Goal: Information Seeking & Learning: Check status

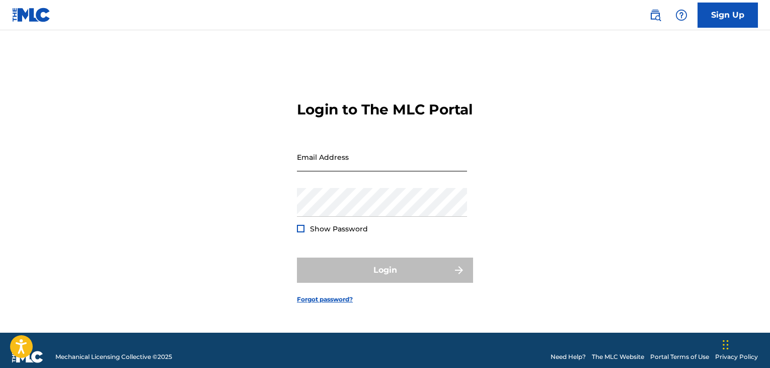
drag, startPoint x: 0, startPoint y: 0, endPoint x: 436, endPoint y: 173, distance: 469.0
click at [436, 171] on input "Email Address" at bounding box center [382, 156] width 170 height 29
click at [385, 168] on input "Email Address" at bounding box center [382, 156] width 170 height 29
type input "[EMAIL_ADDRESS][DOMAIN_NAME]"
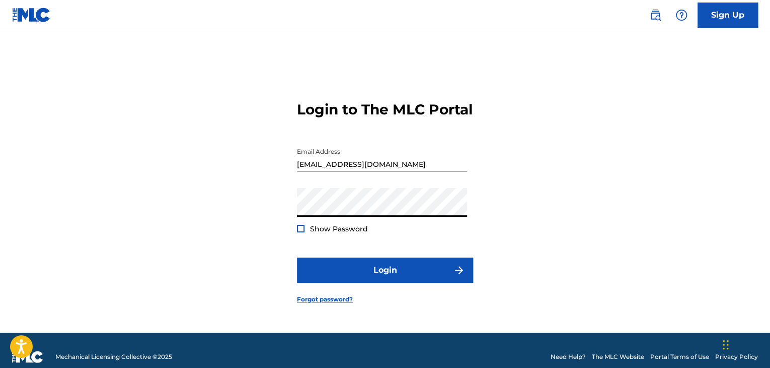
click at [297, 257] on button "Login" at bounding box center [385, 269] width 176 height 25
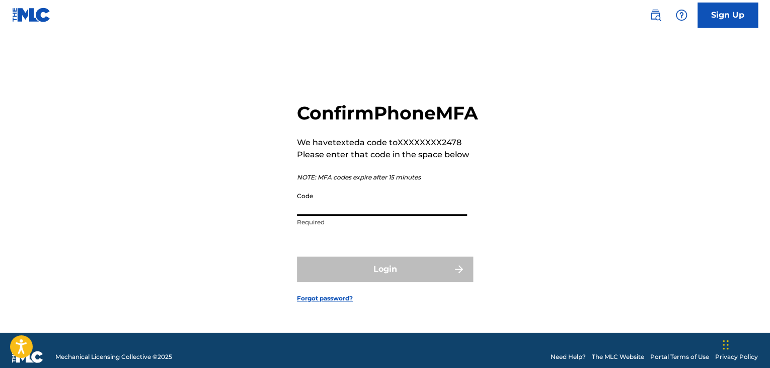
click at [348, 215] on input "Code" at bounding box center [382, 201] width 170 height 29
click at [556, 181] on div "Confirm Phone MFA We have texted a code to XXXXXXXX2478 Please enter that code …" at bounding box center [385, 193] width 705 height 277
click at [360, 215] on input "Code" at bounding box center [382, 201] width 170 height 29
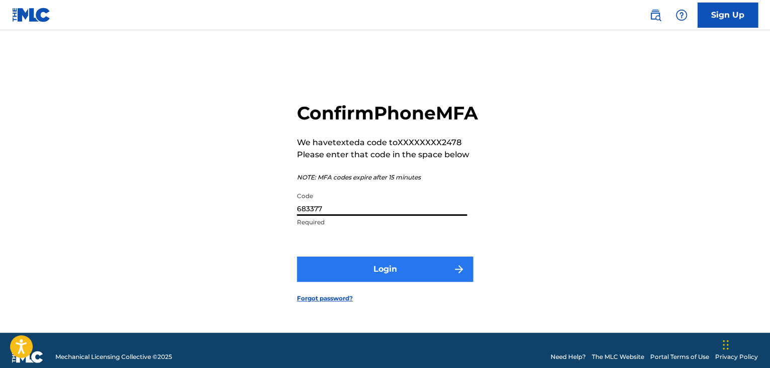
type input "683377"
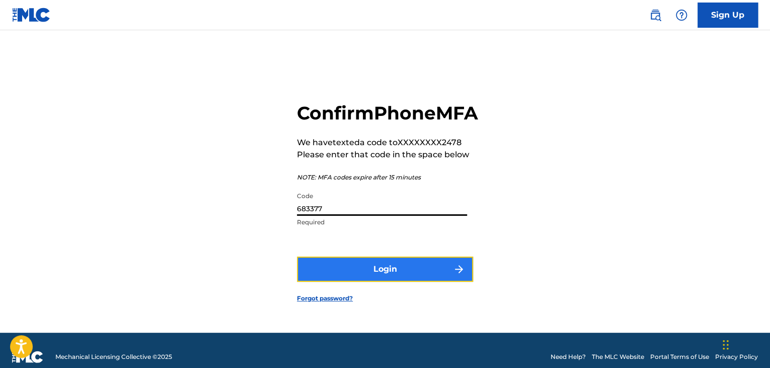
click at [370, 276] on button "Login" at bounding box center [385, 268] width 176 height 25
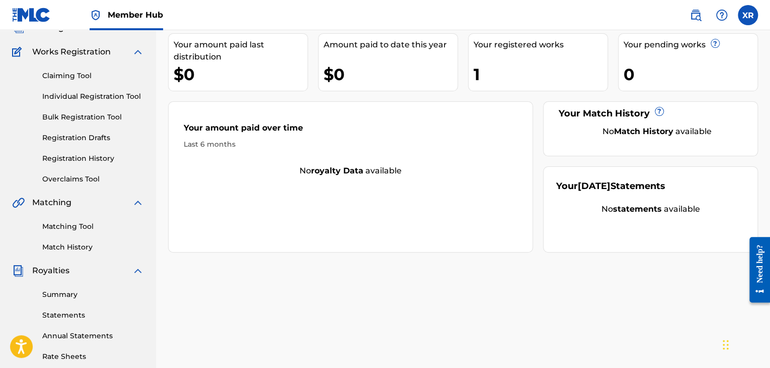
scroll to position [36, 0]
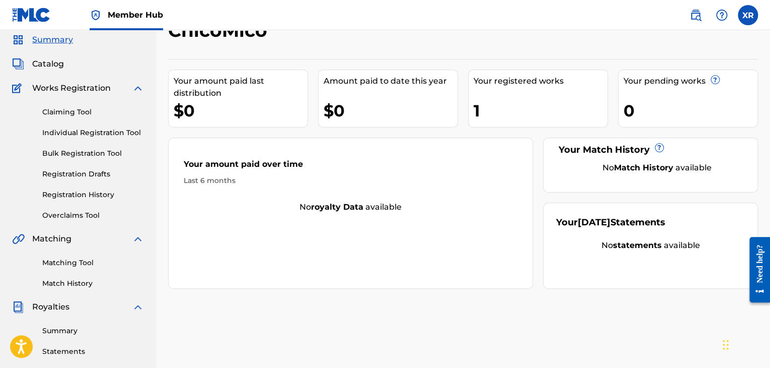
click at [56, 37] on span "Summary" at bounding box center [52, 40] width 41 height 12
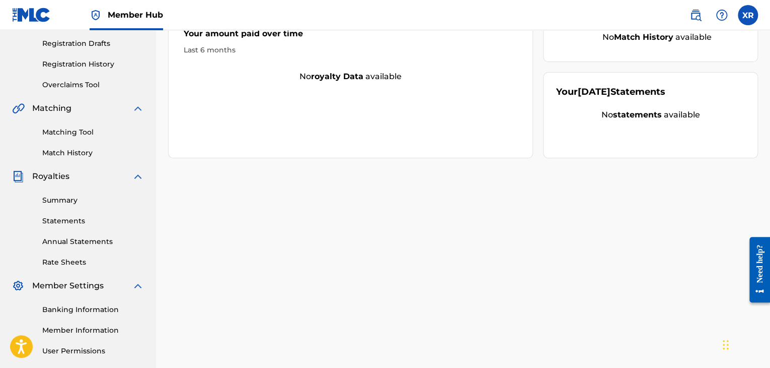
scroll to position [167, 0]
click at [73, 199] on link "Summary" at bounding box center [93, 199] width 102 height 11
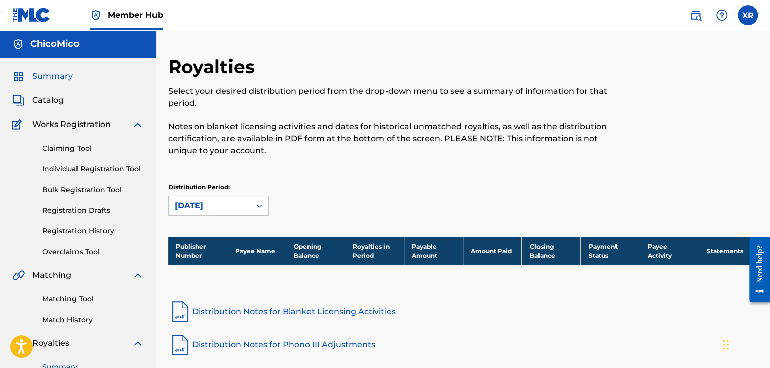
click at [62, 78] on span "Summary" at bounding box center [52, 76] width 41 height 12
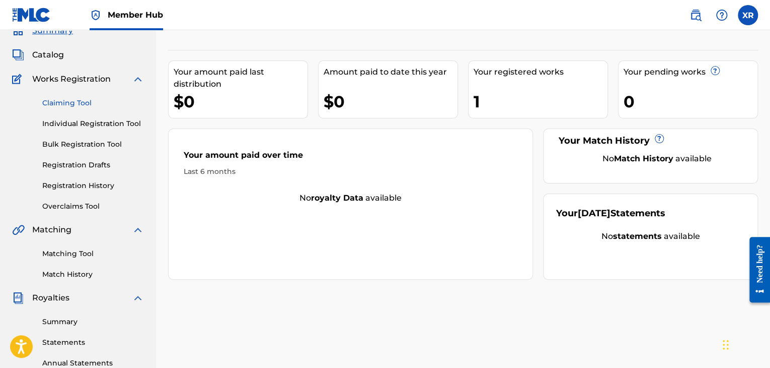
scroll to position [49, 0]
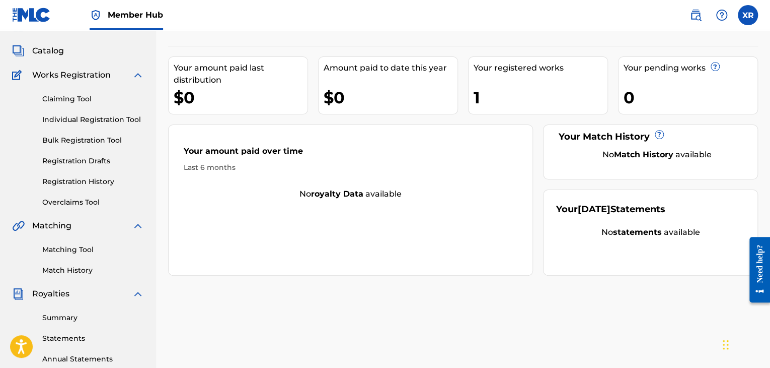
click at [493, 67] on div "Your registered works" at bounding box center [541, 68] width 134 height 12
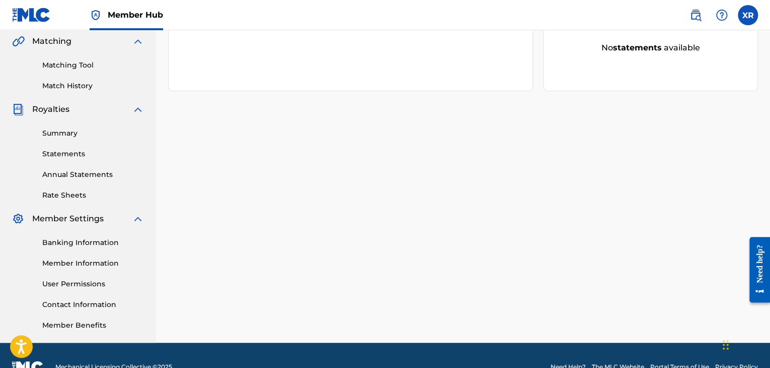
scroll to position [242, 0]
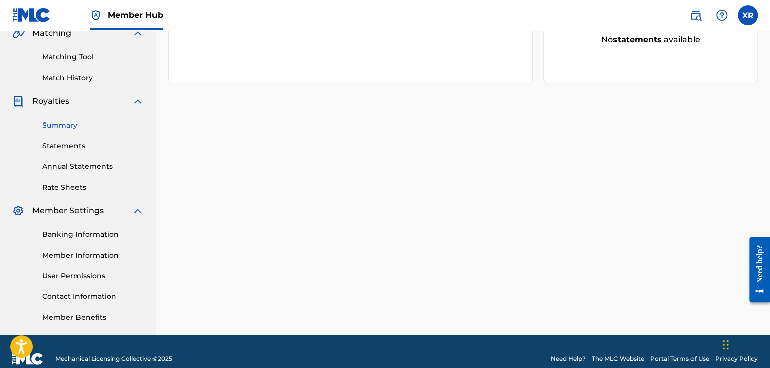
click at [67, 125] on link "Summary" at bounding box center [93, 125] width 102 height 11
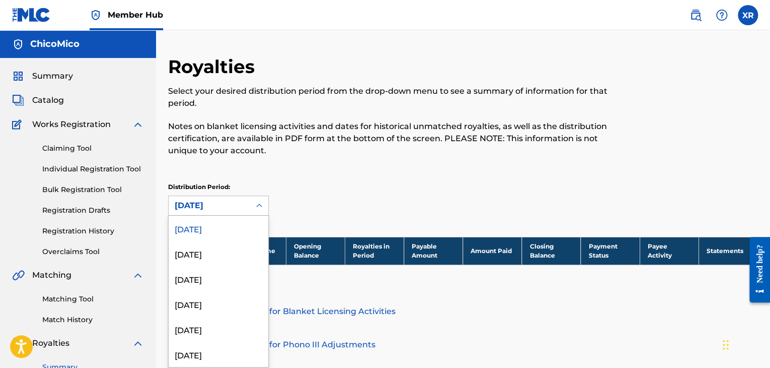
click at [201, 205] on div "[DATE]" at bounding box center [209, 205] width 69 height 12
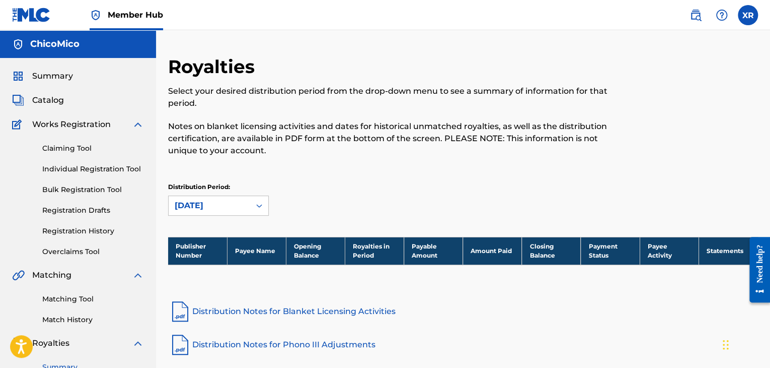
click at [201, 205] on div "[DATE]" at bounding box center [209, 205] width 69 height 12
click at [19, 125] on img at bounding box center [18, 124] width 13 height 12
click at [44, 103] on span "Catalog" at bounding box center [48, 100] width 32 height 12
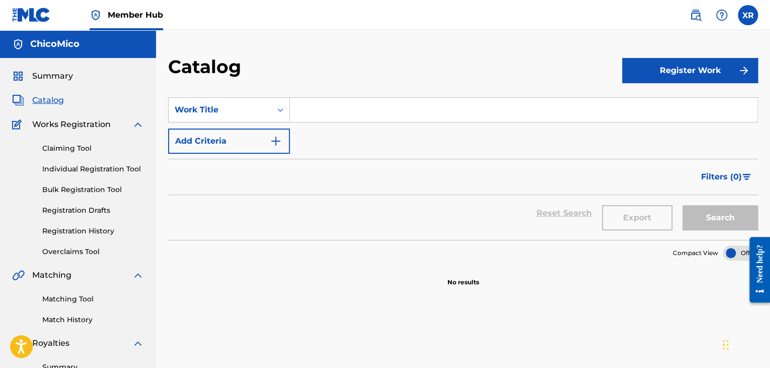
click at [738, 9] on div "XR XR [PERSON_NAME] [PERSON_NAME][EMAIL_ADDRESS][DOMAIN_NAME] Notification Pref…" at bounding box center [719, 15] width 79 height 20
click at [746, 20] on label at bounding box center [748, 15] width 20 height 20
click at [748, 15] on input "XR [PERSON_NAME] [EMAIL_ADDRESS][DOMAIN_NAME] Notification Preferences Profile …" at bounding box center [748, 15] width 0 height 0
click at [720, 20] on img at bounding box center [722, 15] width 12 height 12
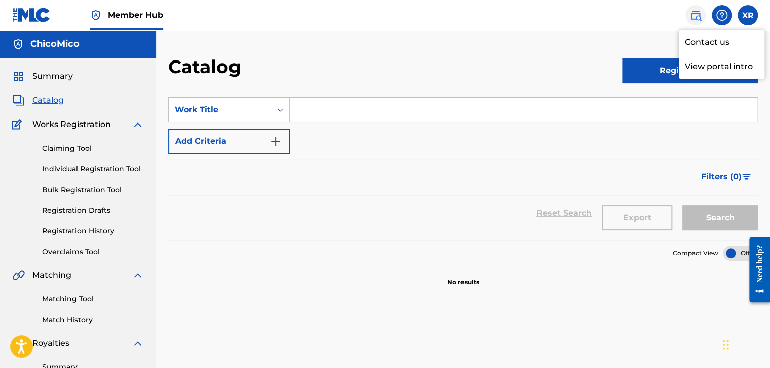
click at [696, 18] on img at bounding box center [696, 15] width 12 height 12
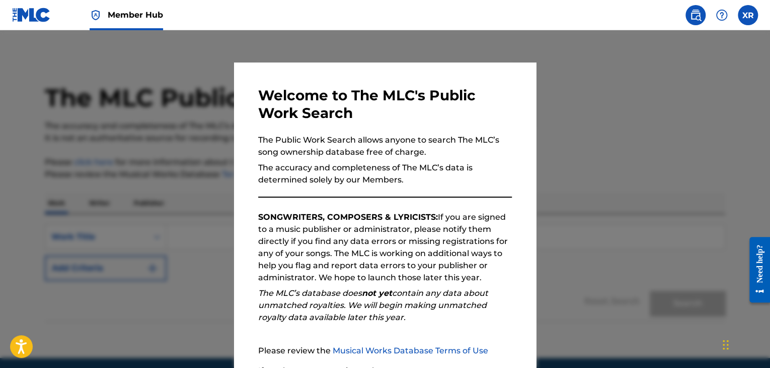
scroll to position [93, 0]
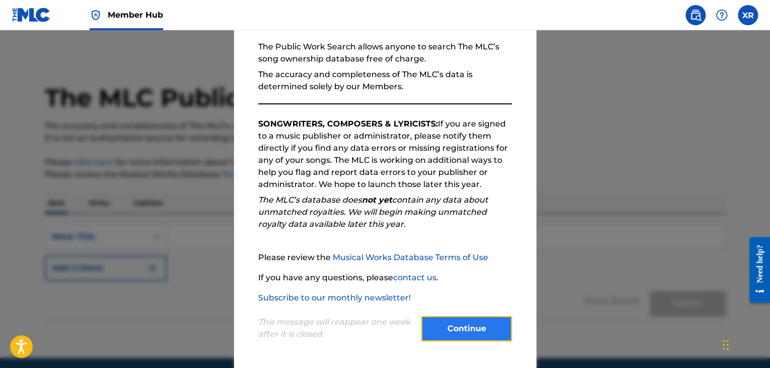
click at [464, 333] on button "Continue" at bounding box center [466, 328] width 91 height 25
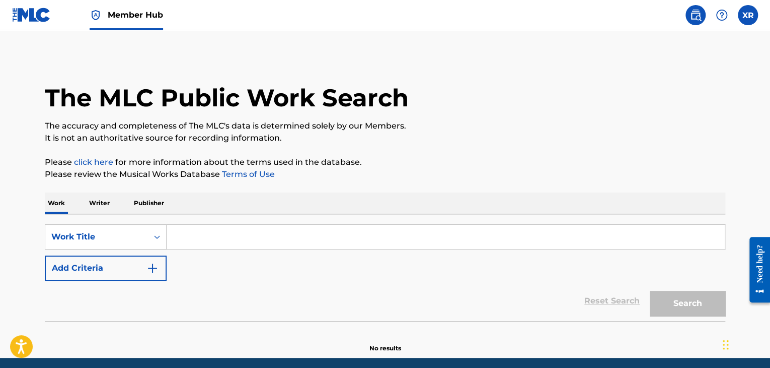
click at [91, 194] on p "Writer" at bounding box center [99, 202] width 27 height 21
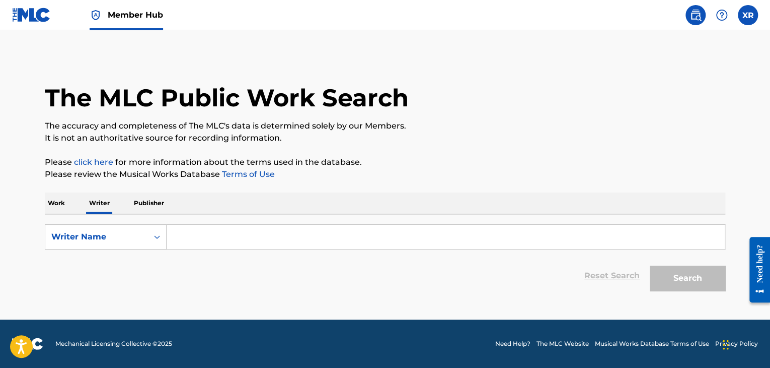
click at [204, 228] on input "Search Form" at bounding box center [446, 237] width 558 height 24
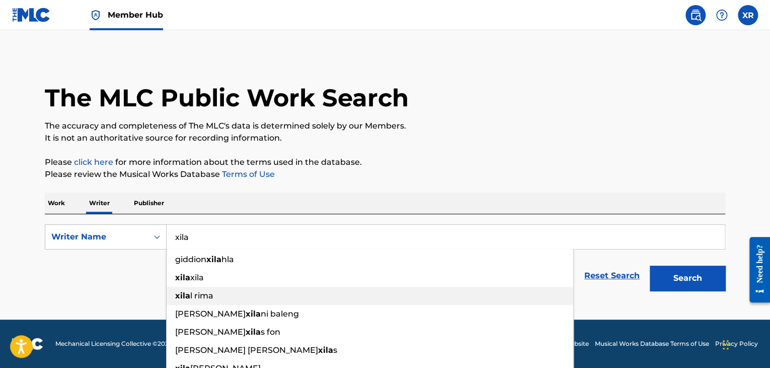
click at [199, 292] on span "l rima" at bounding box center [201, 296] width 23 height 10
type input "xilal rima"
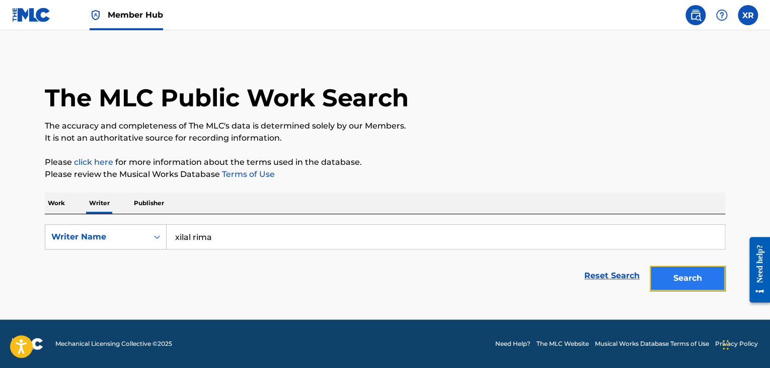
click at [677, 268] on button "Search" at bounding box center [688, 277] width 76 height 25
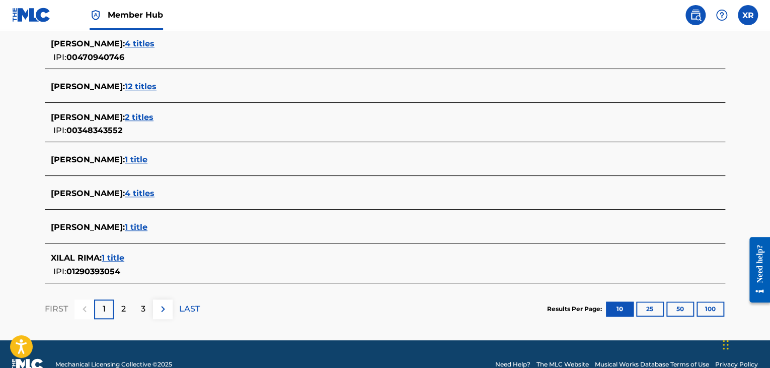
scroll to position [403, 0]
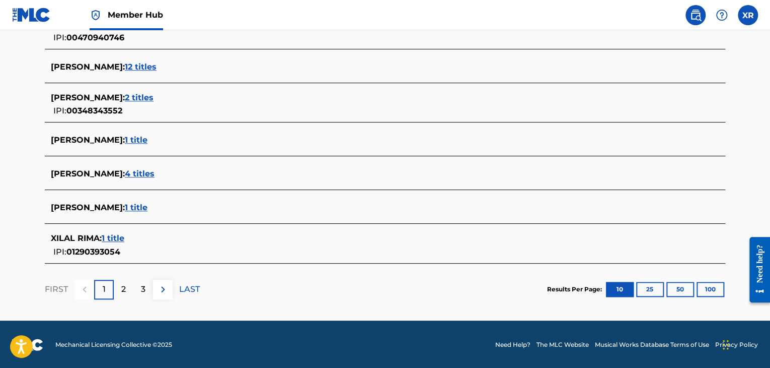
click at [109, 235] on span "1 title" at bounding box center [113, 238] width 23 height 10
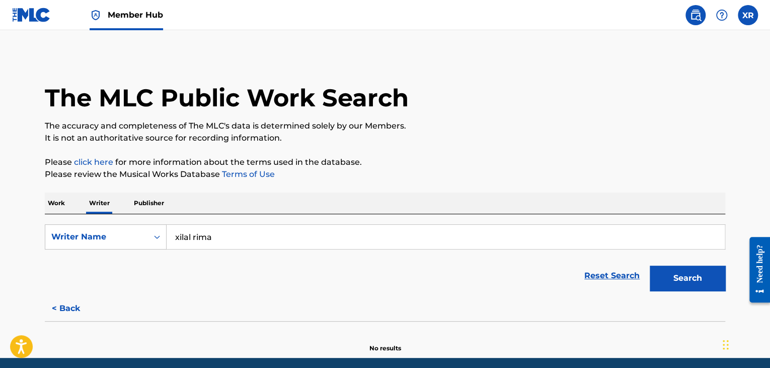
scroll to position [38, 0]
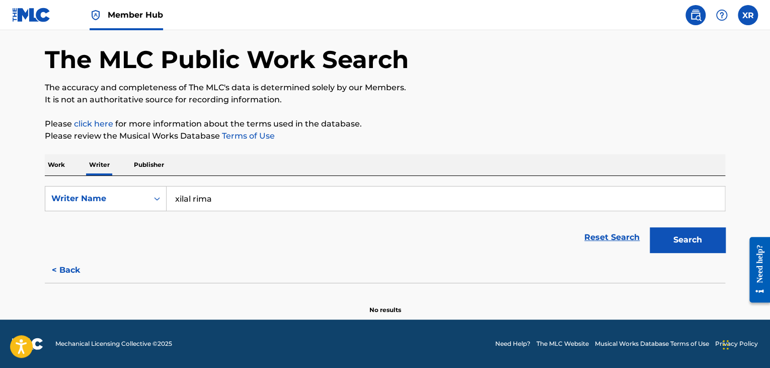
click at [135, 19] on span "Member Hub" at bounding box center [135, 15] width 55 height 12
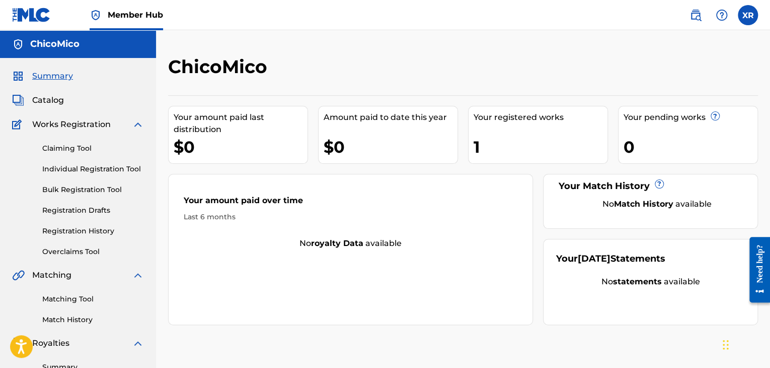
click at [509, 116] on div "Your registered works" at bounding box center [541, 117] width 134 height 12
click at [485, 153] on div "1" at bounding box center [541, 146] width 134 height 23
click at [35, 104] on span "Catalog" at bounding box center [48, 100] width 32 height 12
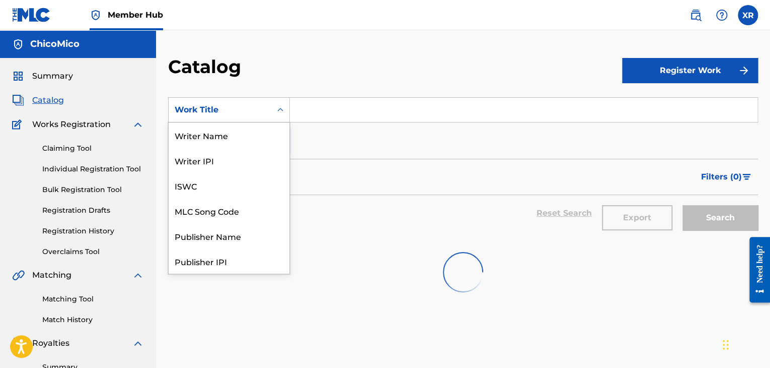
click at [269, 109] on div "Work Title" at bounding box center [220, 109] width 103 height 19
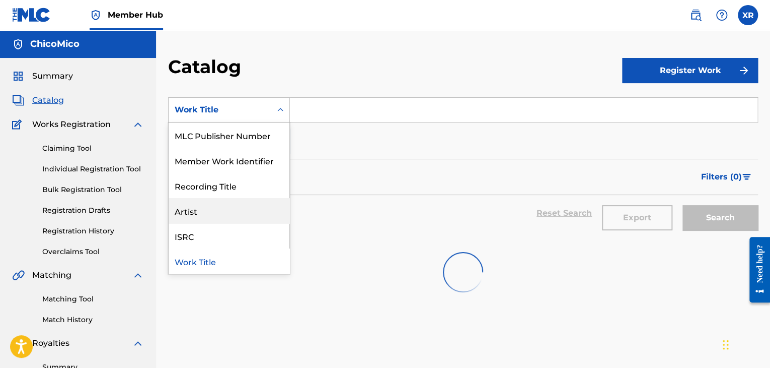
click at [216, 214] on div "Artist" at bounding box center [229, 210] width 121 height 25
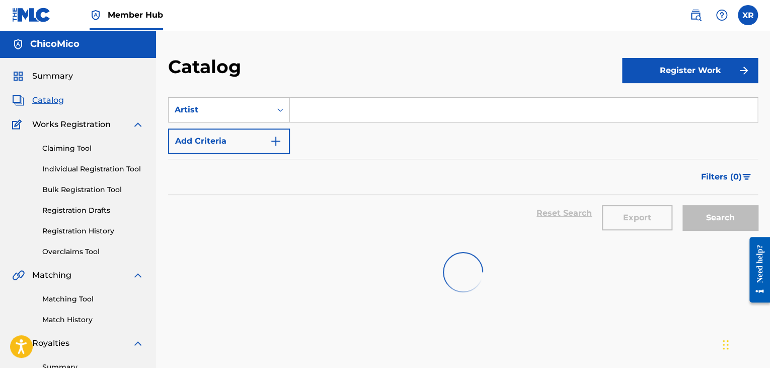
click at [316, 100] on input "Search Form" at bounding box center [524, 110] width 468 height 24
type input "Xilal"
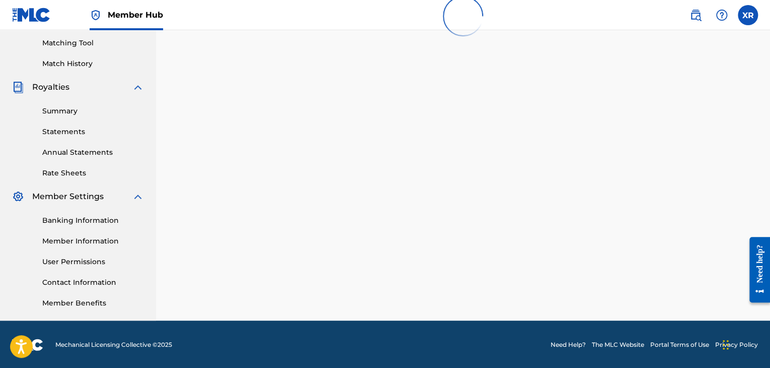
scroll to position [231, 0]
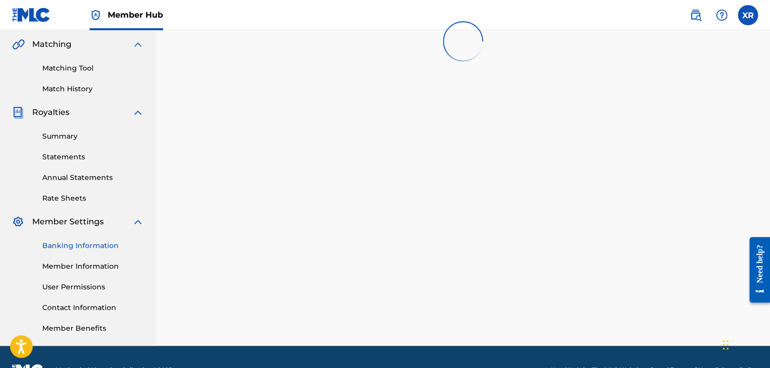
click at [103, 244] on link "Banking Information" at bounding box center [93, 245] width 102 height 11
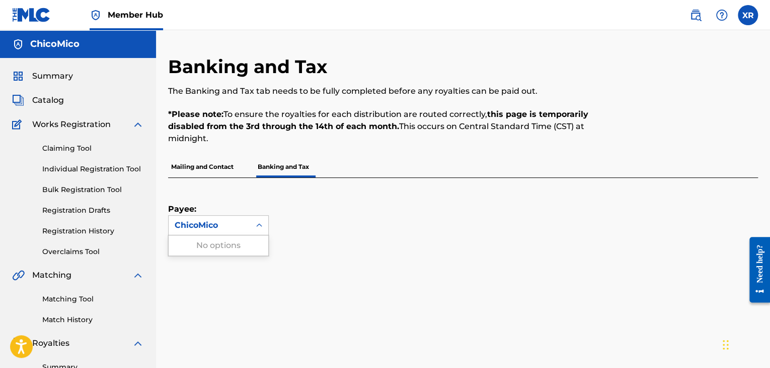
click at [251, 222] on div at bounding box center [259, 225] width 18 height 18
click at [213, 166] on p "Mailing and Contact" at bounding box center [202, 166] width 68 height 21
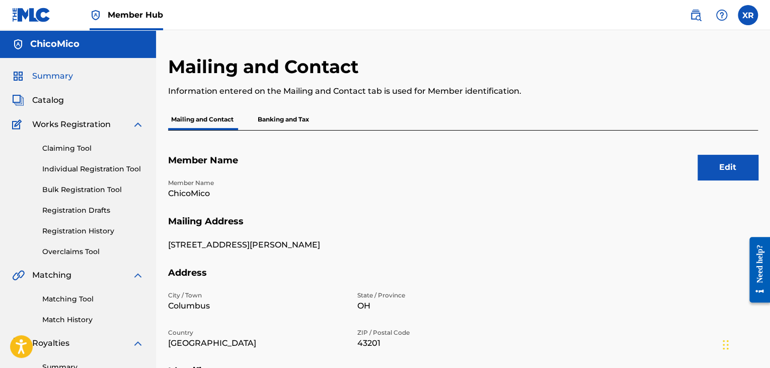
click at [54, 75] on span "Summary" at bounding box center [52, 76] width 41 height 12
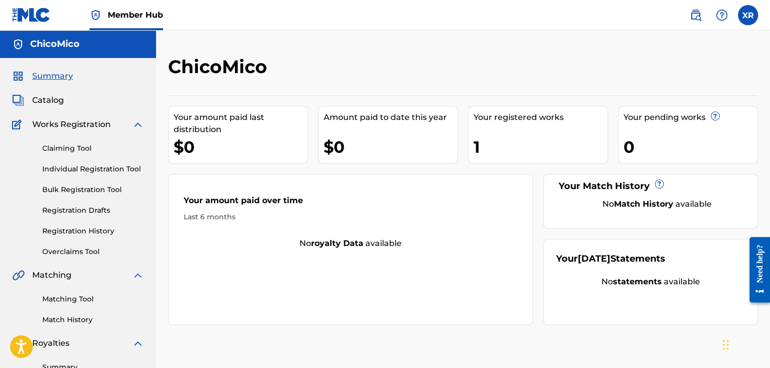
click at [480, 147] on div "1" at bounding box center [541, 146] width 134 height 23
click at [743, 15] on label at bounding box center [748, 15] width 20 height 20
click at [748, 15] on input "XR [PERSON_NAME] [EMAIL_ADDRESS][DOMAIN_NAME] Notification Preferences Profile …" at bounding box center [748, 15] width 0 height 0
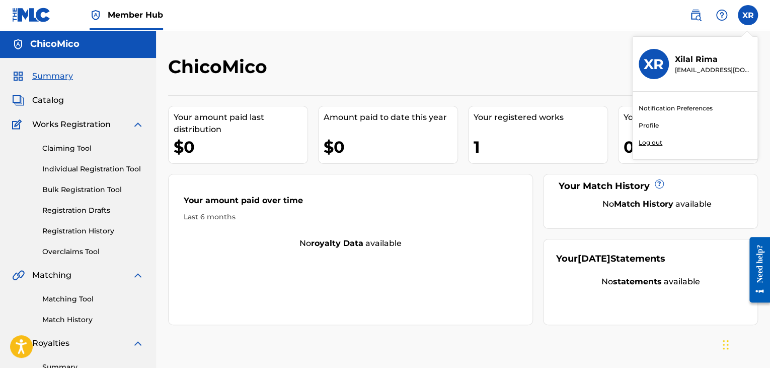
click at [656, 138] on p "Log out" at bounding box center [651, 142] width 24 height 9
click at [748, 15] on input "XR [PERSON_NAME] [EMAIL_ADDRESS][DOMAIN_NAME] Notification Preferences Profile …" at bounding box center [748, 15] width 0 height 0
